Goal: Task Accomplishment & Management: Use online tool/utility

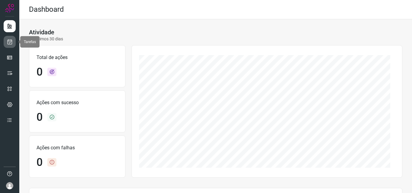
click at [12, 41] on icon at bounding box center [10, 42] width 6 height 6
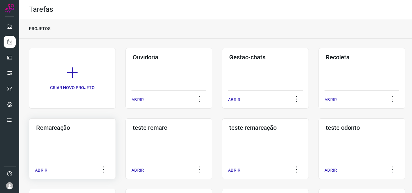
click at [70, 132] on div "Remarcação ABRIR" at bounding box center [72, 149] width 87 height 61
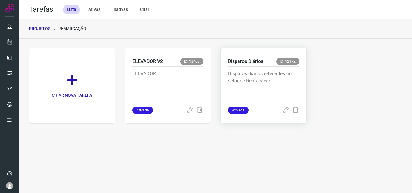
click at [266, 80] on p "Disparos diarios referentes ao setor de Remacação" at bounding box center [263, 85] width 71 height 30
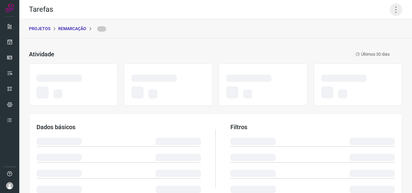
click at [393, 13] on icon at bounding box center [396, 9] width 13 height 13
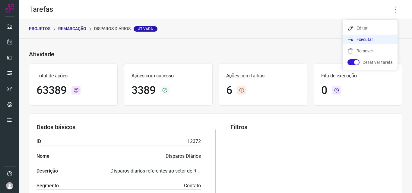
click at [367, 43] on li "Executar" at bounding box center [370, 40] width 55 height 10
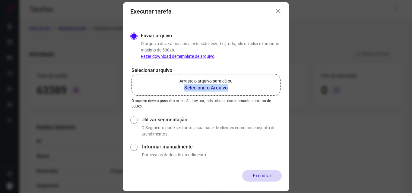
click at [234, 84] on label "Arraste o arquivo para cá ou Selecione o Arquivo" at bounding box center [206, 85] width 149 height 22
click at [207, 80] on p "Arraste o arquivo para cá ou" at bounding box center [205, 81] width 53 height 6
click at [0, 0] on input "Arraste o arquivo para cá ou Selecione o Arquivo" at bounding box center [0, 0] width 0 height 0
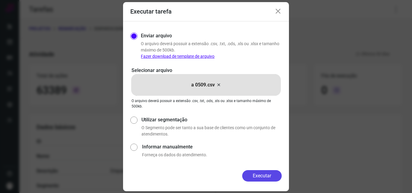
click at [266, 173] on button "Executar" at bounding box center [262, 175] width 40 height 11
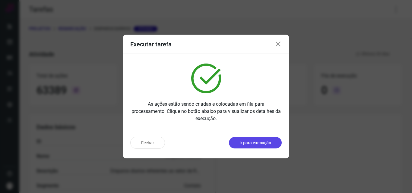
click at [266, 144] on p "Ir para execução" at bounding box center [255, 143] width 32 height 6
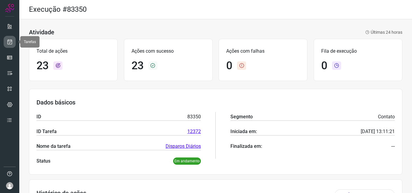
click at [6, 43] on link at bounding box center [10, 42] width 12 height 12
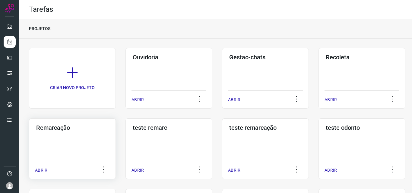
click at [93, 125] on h3 "Remarcação" at bounding box center [72, 127] width 72 height 7
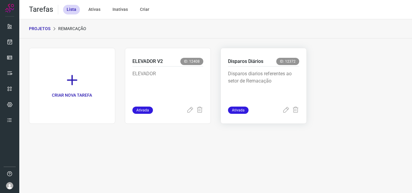
click at [255, 74] on p "Disparos diarios referentes ao setor de Remacação" at bounding box center [263, 85] width 71 height 30
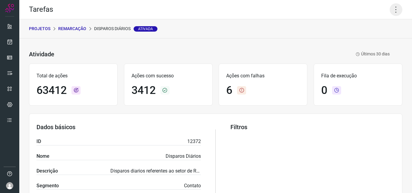
click at [390, 12] on icon at bounding box center [396, 9] width 13 height 13
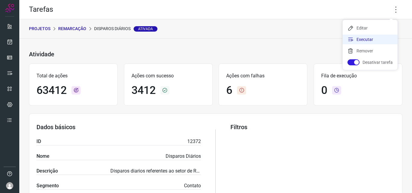
click at [367, 38] on li "Executar" at bounding box center [370, 40] width 55 height 10
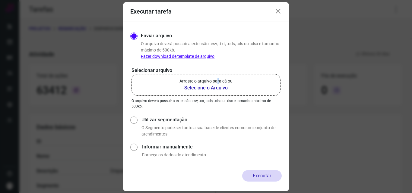
click at [218, 83] on p "Arraste o arquivo para cá ou" at bounding box center [205, 81] width 53 height 6
click at [205, 81] on p "Arraste o arquivo para cá ou" at bounding box center [205, 81] width 53 height 6
click at [0, 0] on input "Arraste o arquivo para cá ou Selecione o Arquivo" at bounding box center [0, 0] width 0 height 0
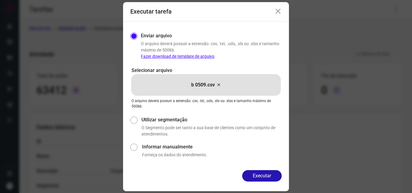
click at [255, 176] on button "Executar" at bounding box center [262, 175] width 40 height 11
click at [255, 176] on div "Executar tarefa Enviar arquivo O arquivo deverá possuir a extensão .csv, .txt, …" at bounding box center [206, 96] width 412 height 193
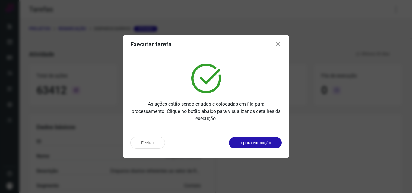
click at [268, 144] on p "Ir para execução" at bounding box center [255, 143] width 32 height 6
